Goal: Communication & Community: Ask a question

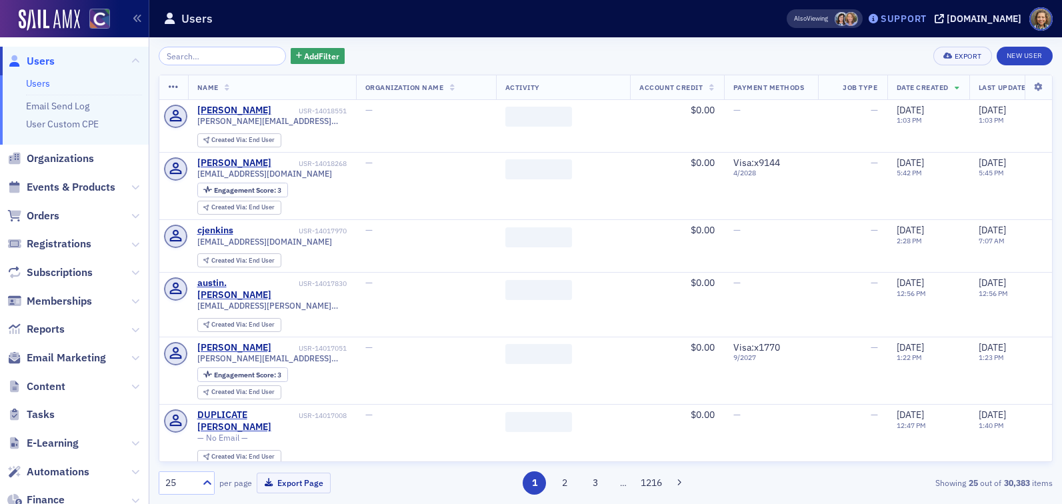
click at [927, 13] on div "Support" at bounding box center [904, 19] width 46 height 12
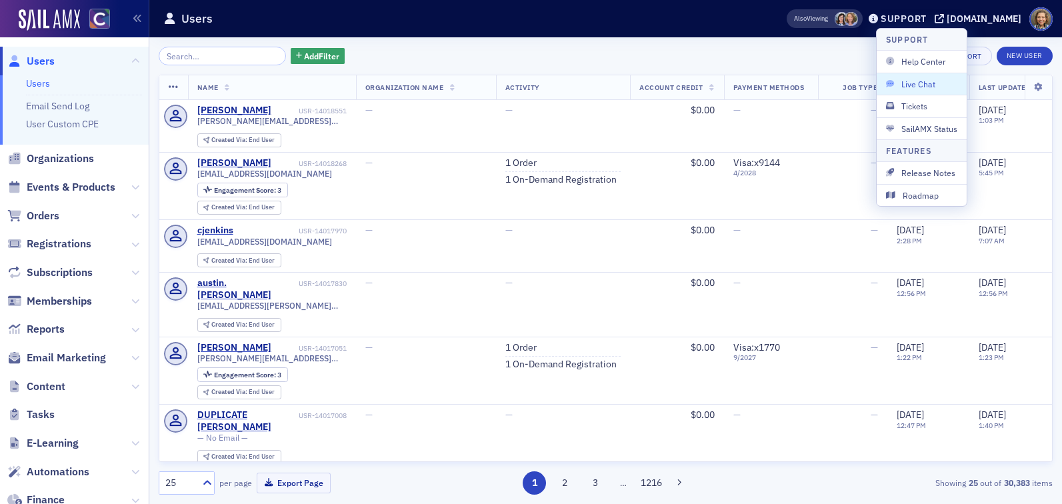
click at [914, 89] on span "Live Chat" at bounding box center [921, 84] width 71 height 12
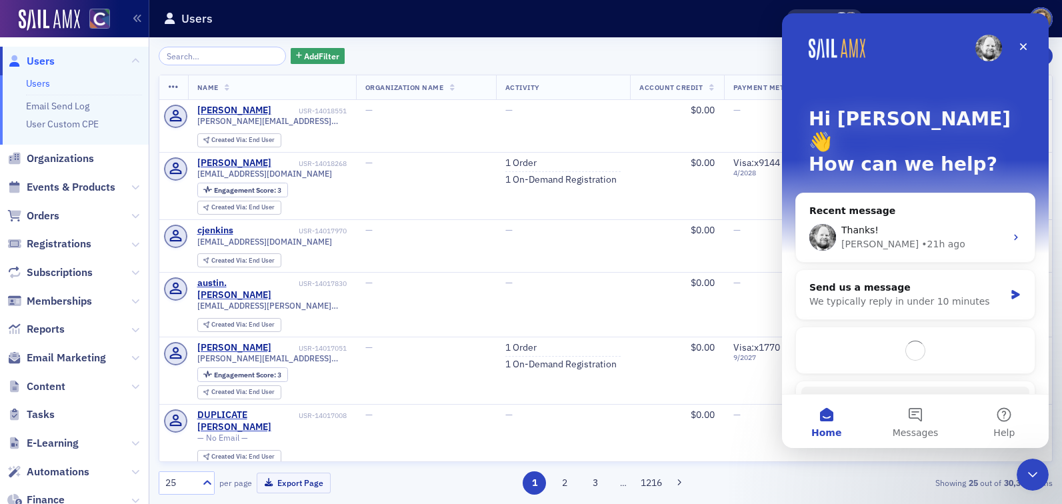
scroll to position [39, 0]
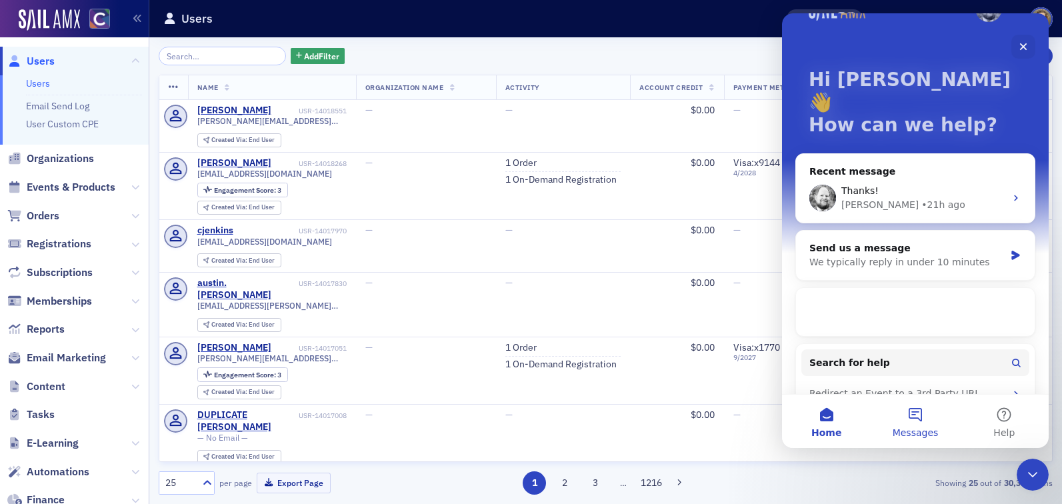
click at [915, 407] on button "Messages" at bounding box center [915, 421] width 89 height 53
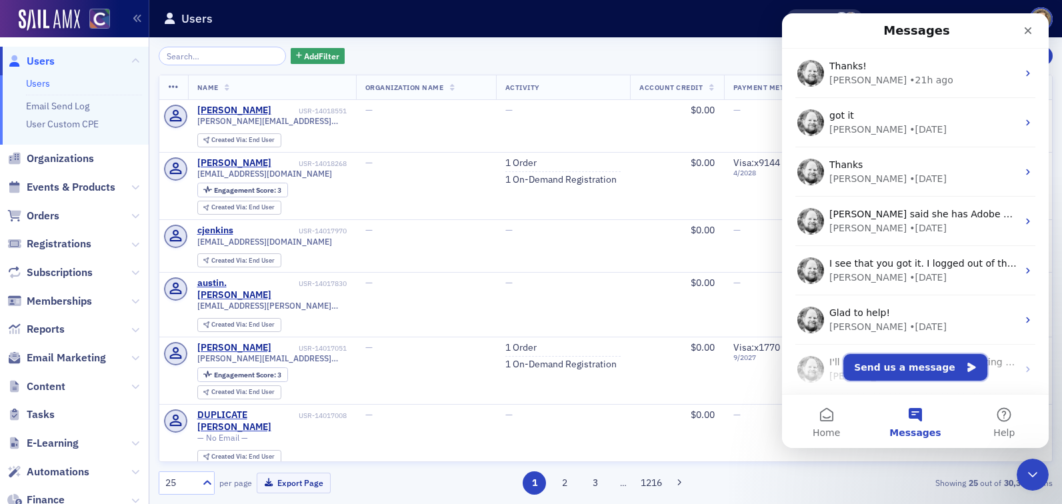
click at [894, 365] on button "Send us a message" at bounding box center [916, 367] width 144 height 27
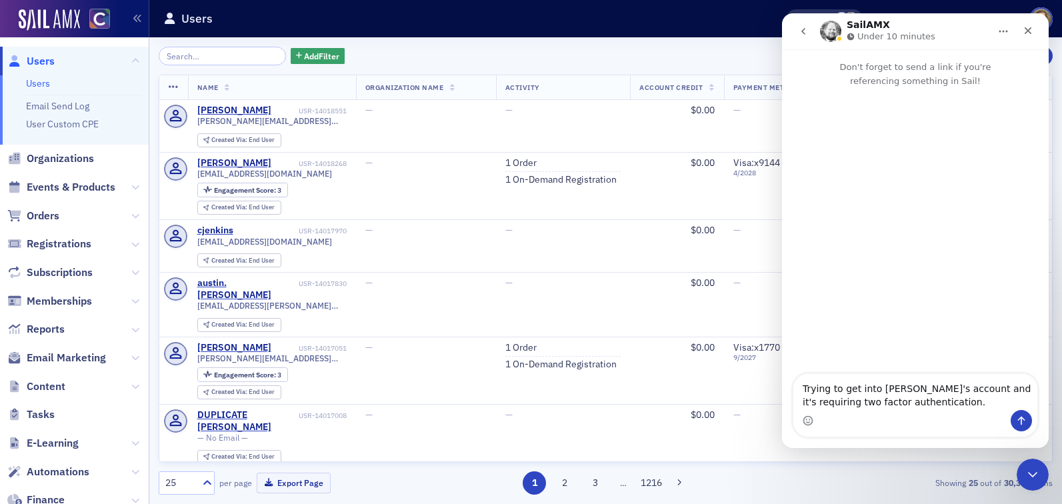
type textarea "Trying to get into [PERSON_NAME]'s account and it's requiring two factor authen…"
click at [1022, 421] on icon "Send a message…" at bounding box center [1021, 421] width 7 height 9
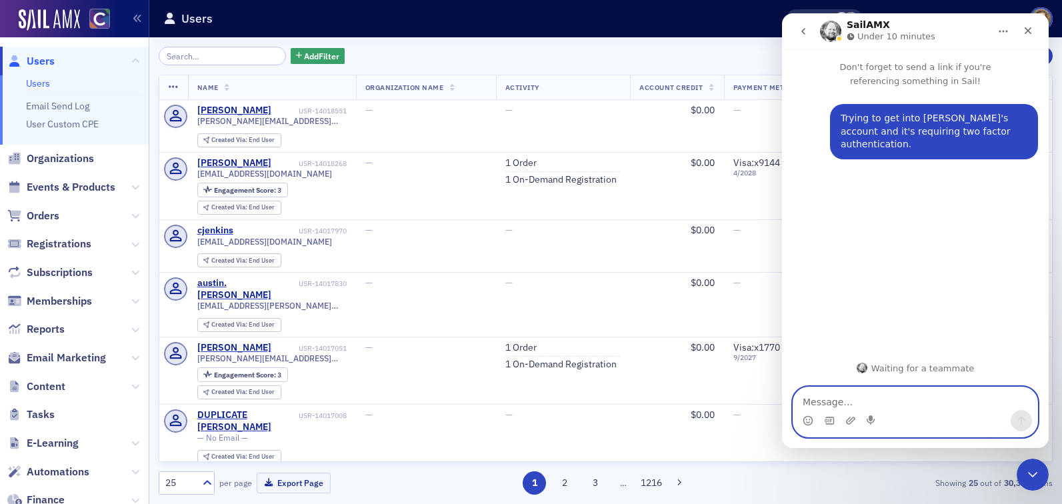
click at [852, 423] on icon "Upload attachment" at bounding box center [851, 420] width 11 height 11
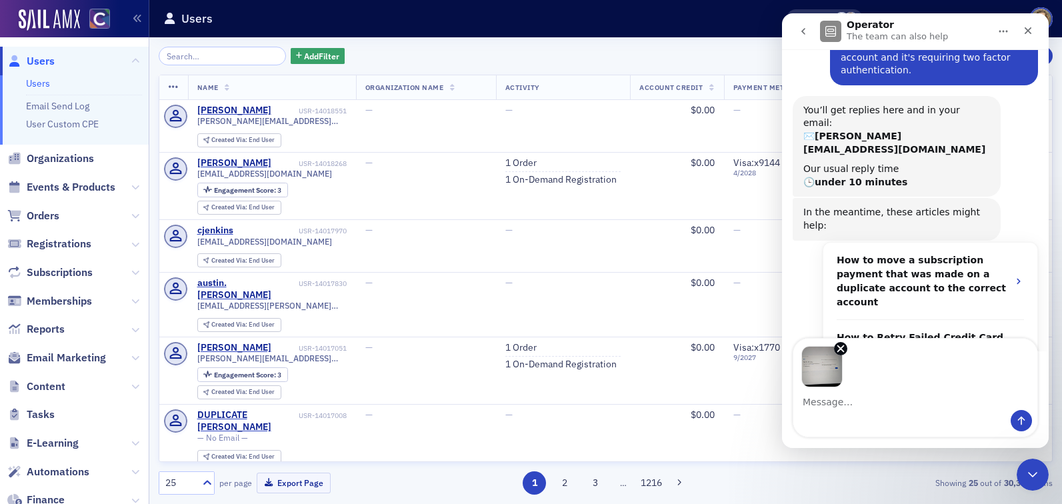
scroll to position [86, 0]
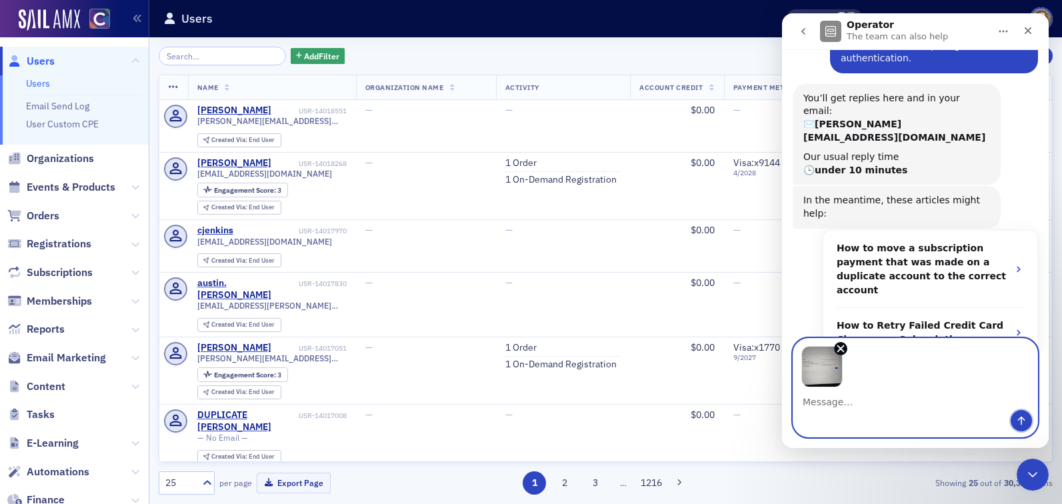
click at [1020, 417] on icon "Send a message…" at bounding box center [1021, 420] width 11 height 11
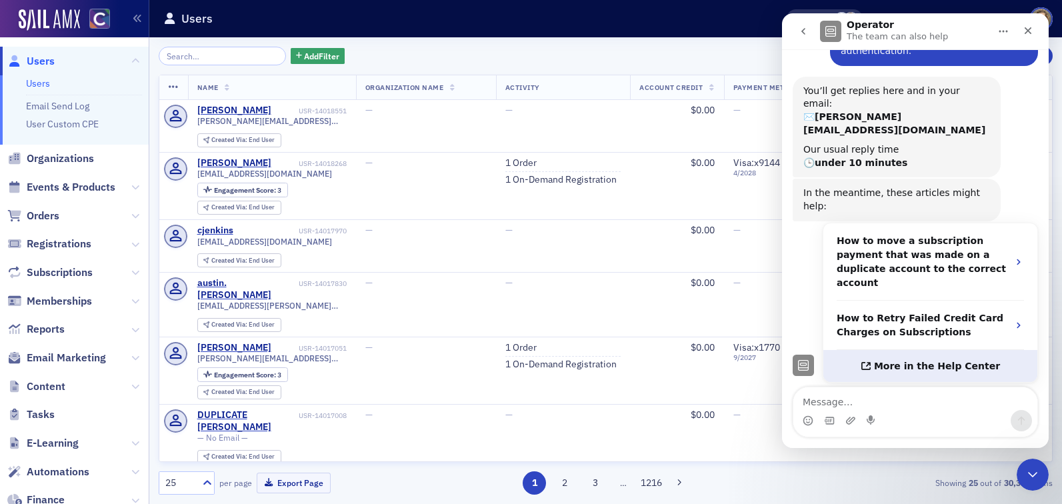
scroll to position [0, 0]
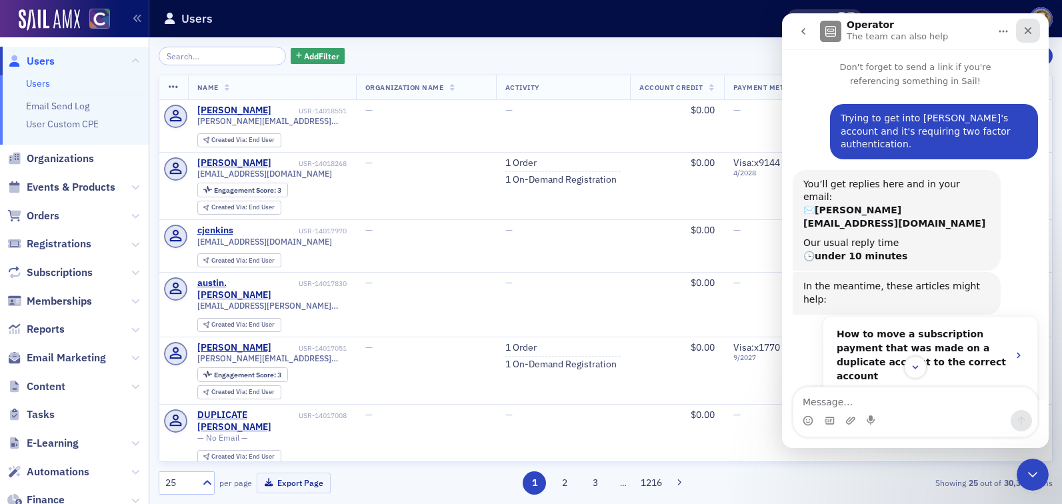
click at [1026, 29] on icon "Close" at bounding box center [1028, 30] width 7 height 7
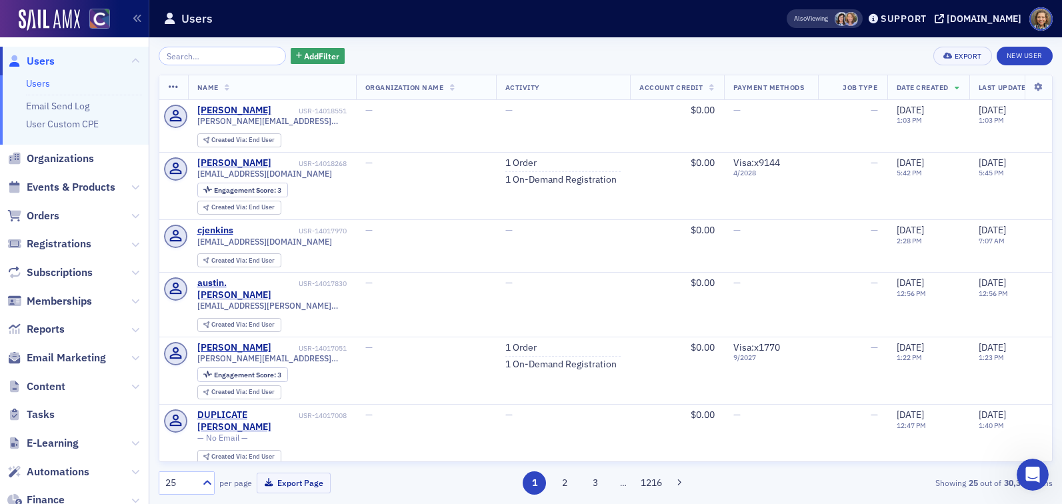
scroll to position [198, 0]
